Goal: Navigation & Orientation: Find specific page/section

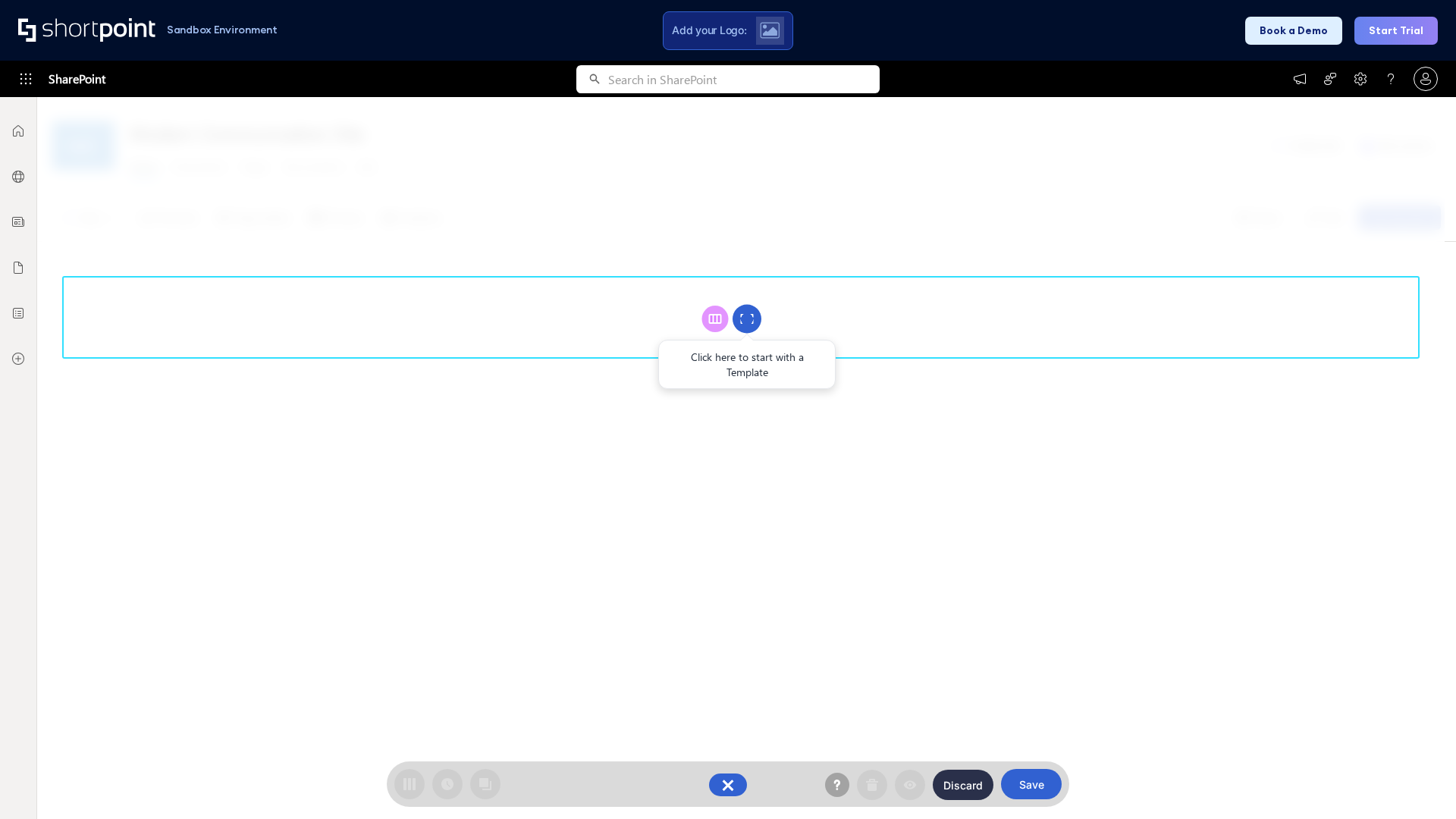
click at [747, 319] on circle at bounding box center [746, 319] width 29 height 29
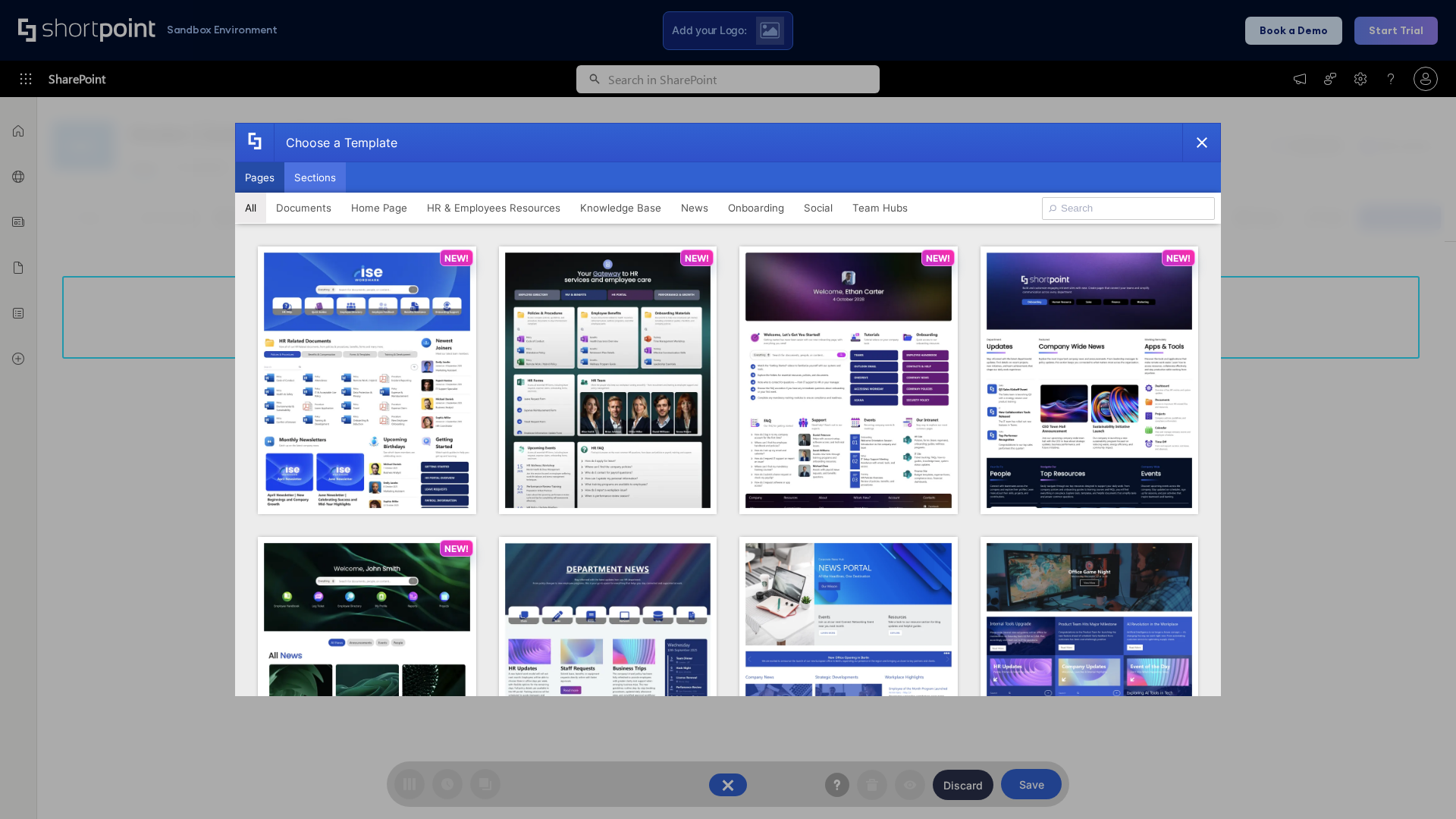
click at [315, 177] on button "Sections" at bounding box center [315, 177] width 62 height 30
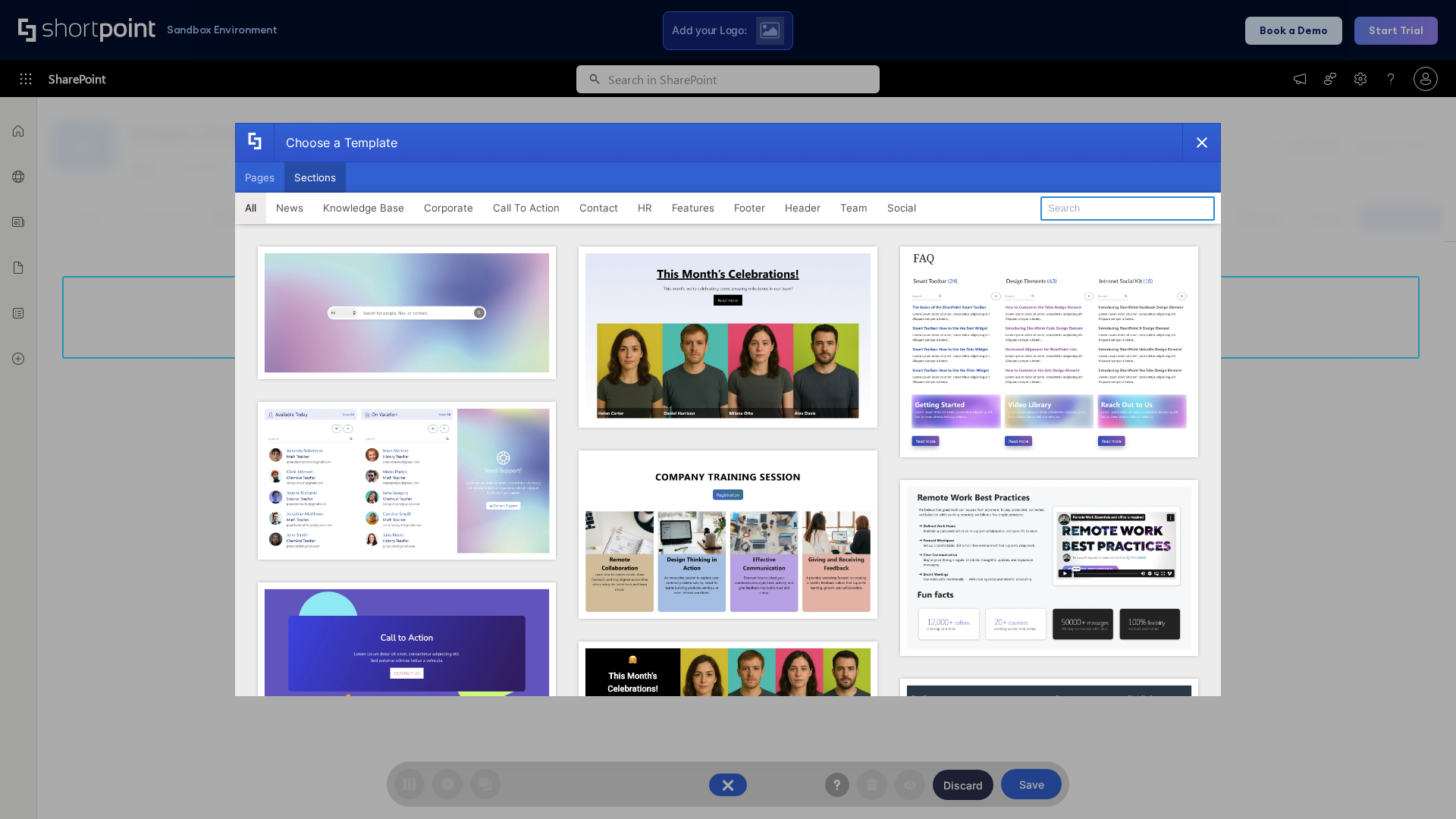
type input "Footer 5"
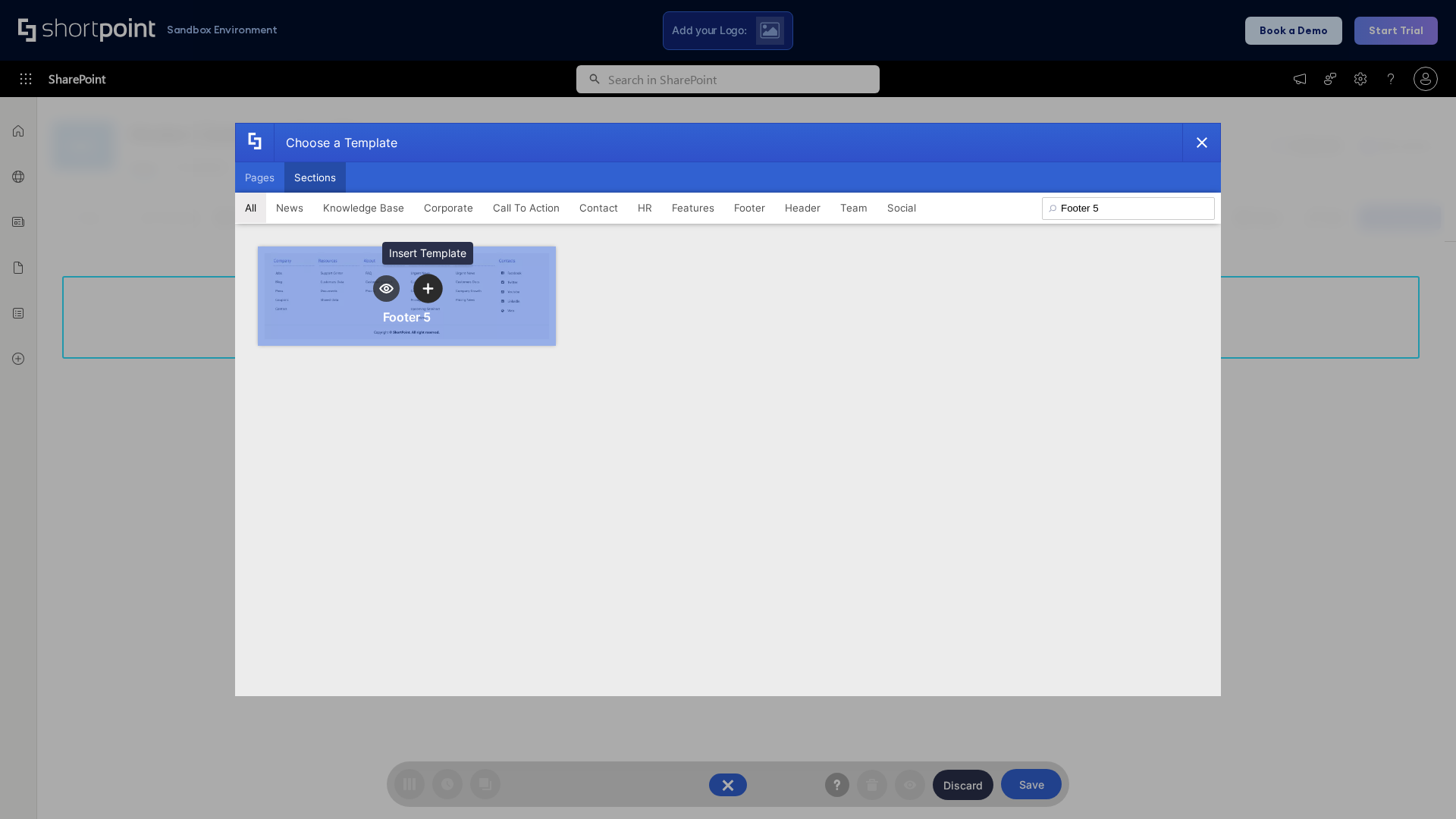
click at [427, 288] on icon "template selector" at bounding box center [427, 288] width 11 height 11
